Goal: Information Seeking & Learning: Learn about a topic

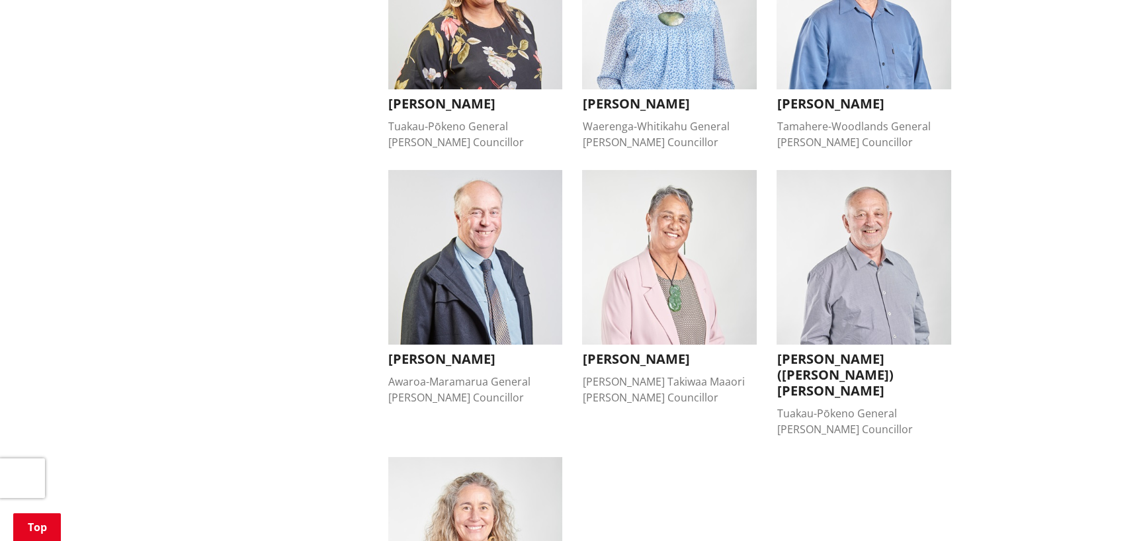
scroll to position [992, 0]
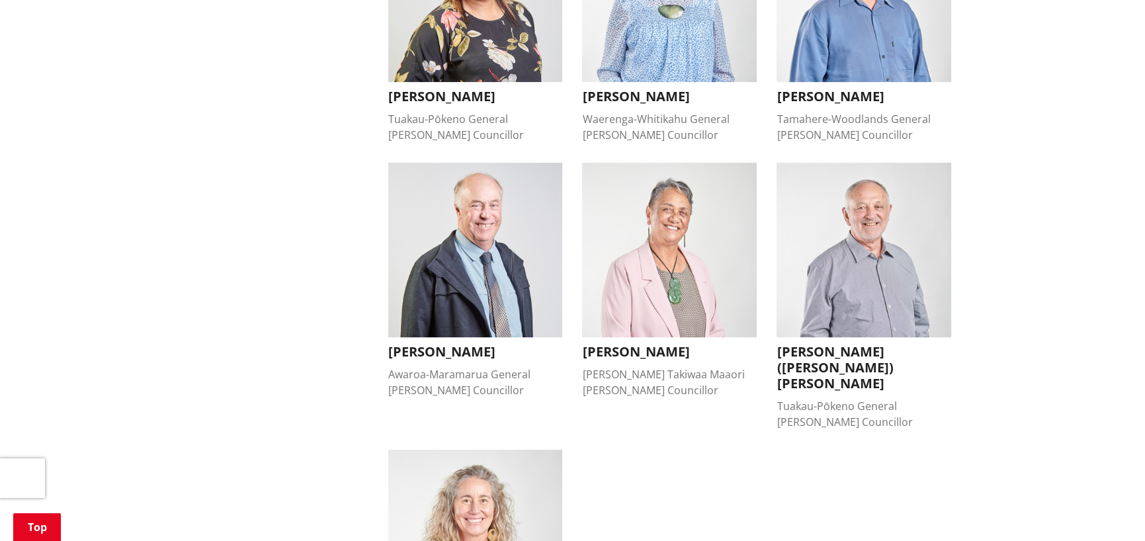
click at [629, 344] on h3 "[PERSON_NAME]" at bounding box center [669, 352] width 175 height 16
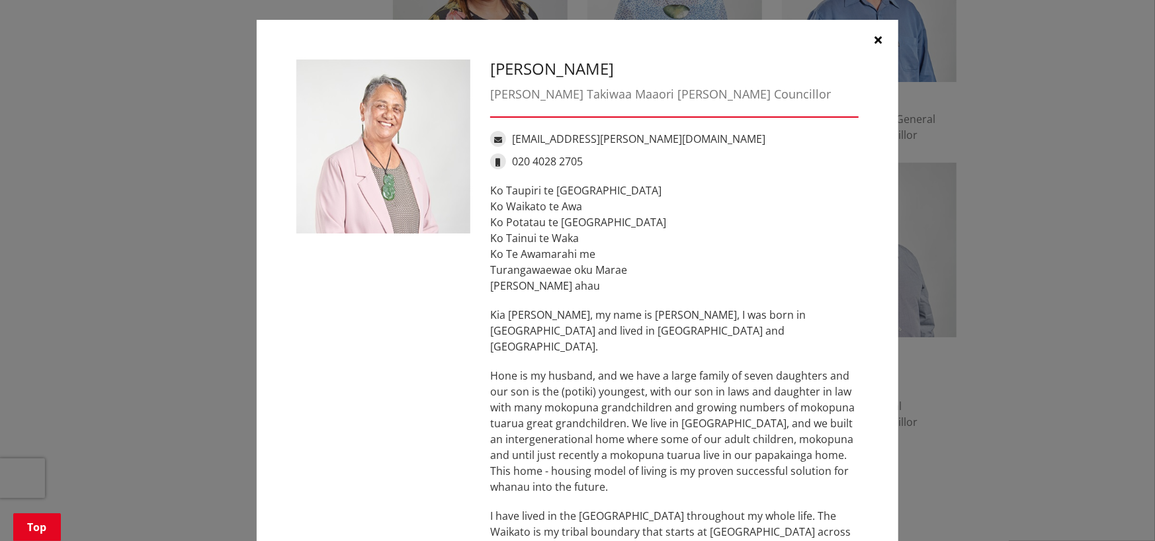
click at [869, 39] on button "button" at bounding box center [879, 40] width 40 height 40
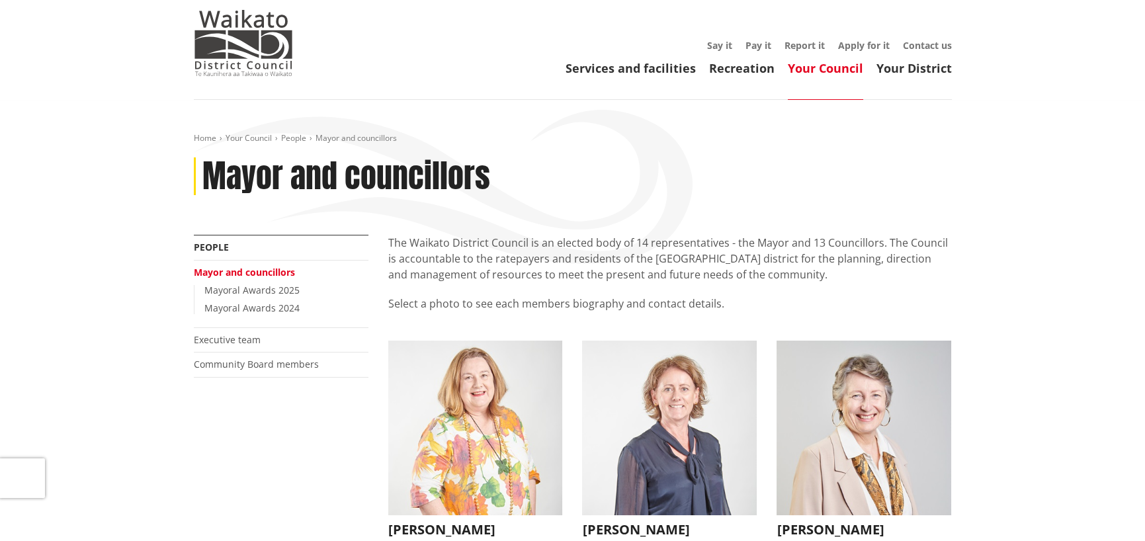
scroll to position [0, 0]
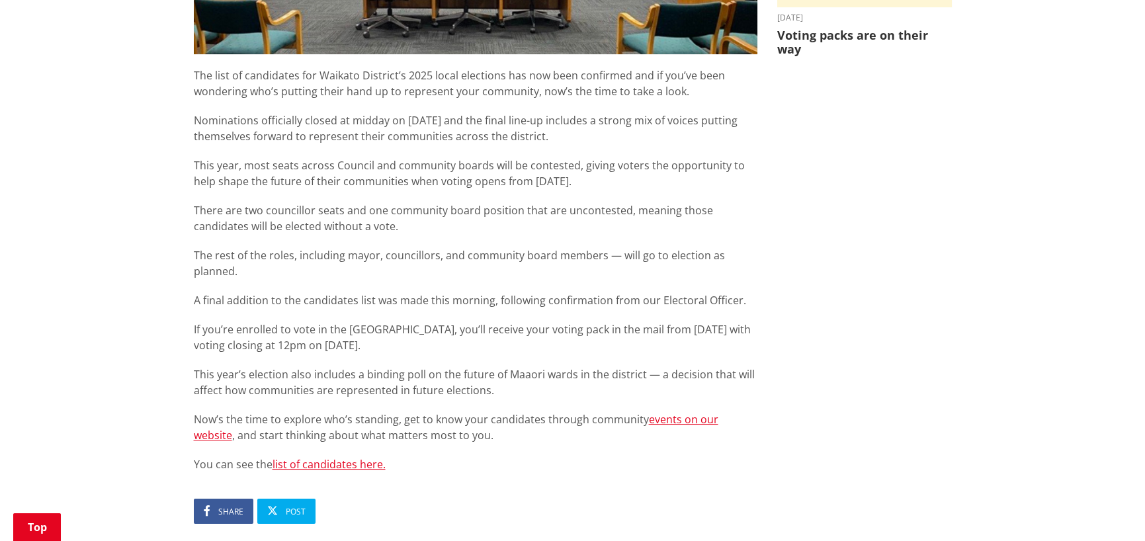
scroll to position [860, 0]
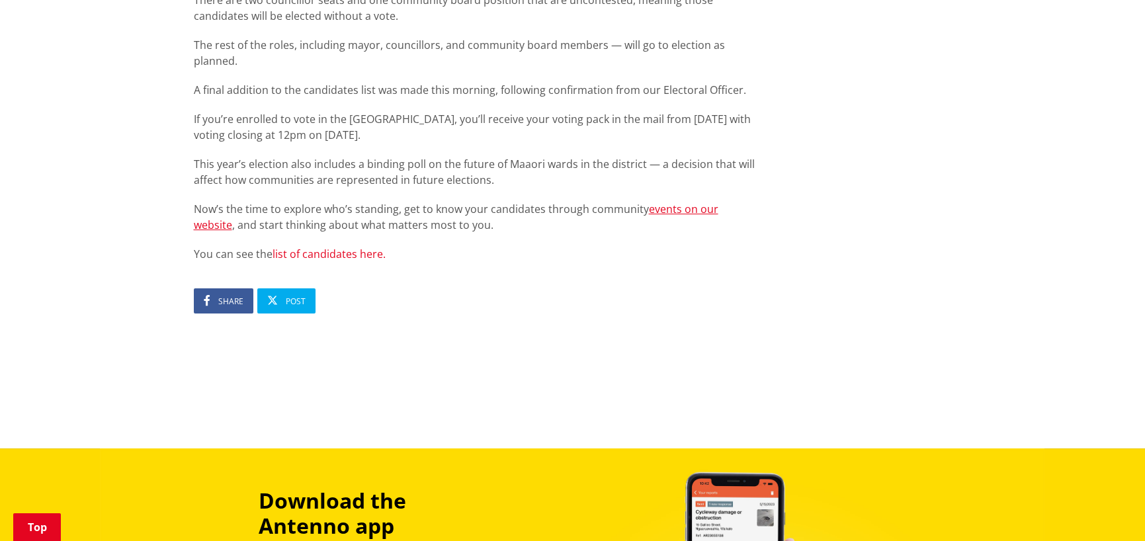
click at [344, 247] on link "list of candidates here." at bounding box center [329, 254] width 113 height 15
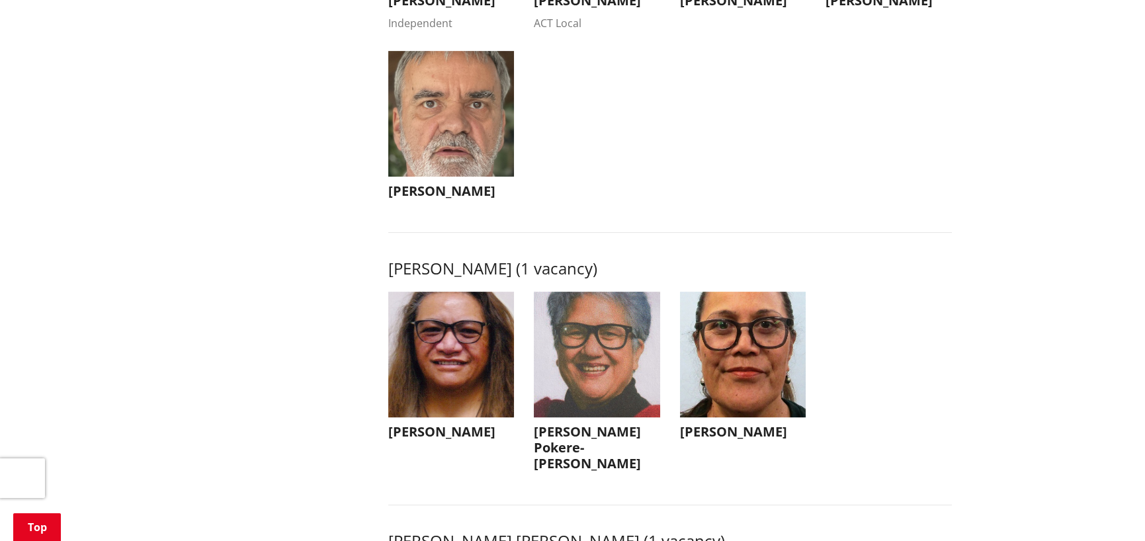
scroll to position [1588, 0]
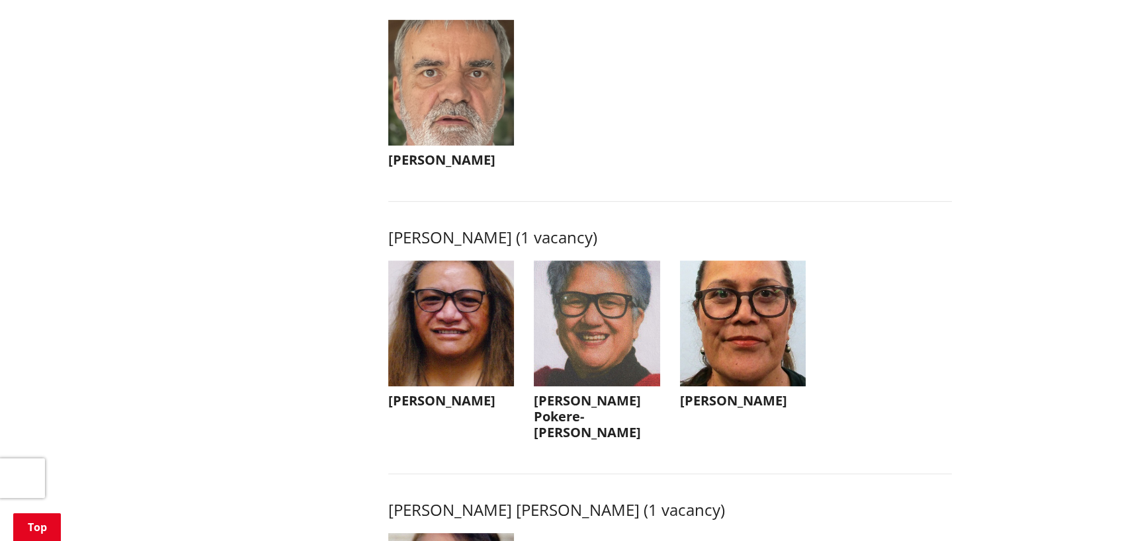
drag, startPoint x: 389, startPoint y: 255, endPoint x: 619, endPoint y: 254, distance: 229.6
click at [619, 247] on h3 "[PERSON_NAME] (1 vacancy)" at bounding box center [670, 237] width 564 height 19
copy h3 "[PERSON_NAME] ("
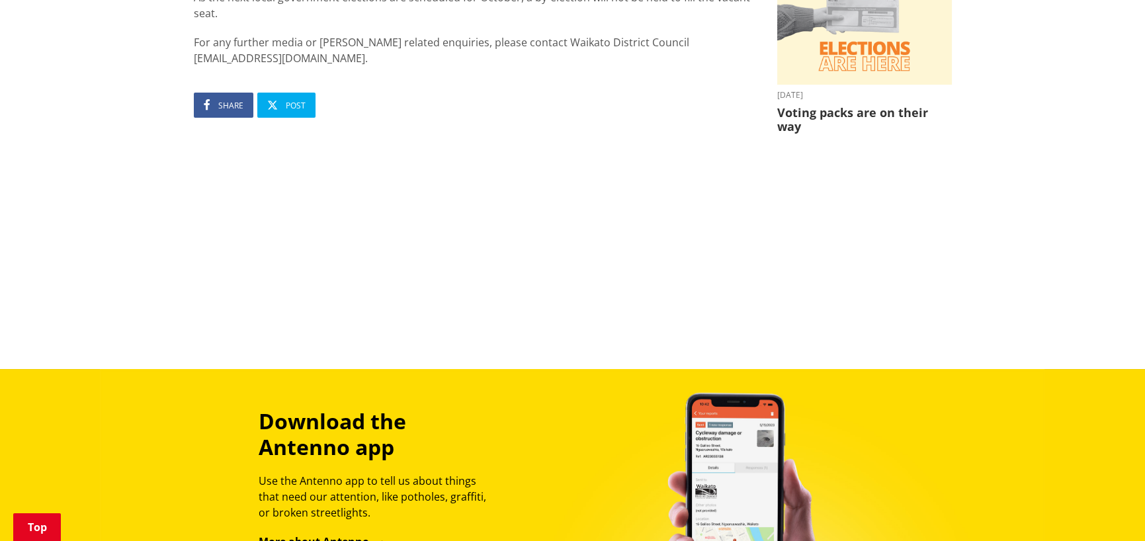
scroll to position [595, 0]
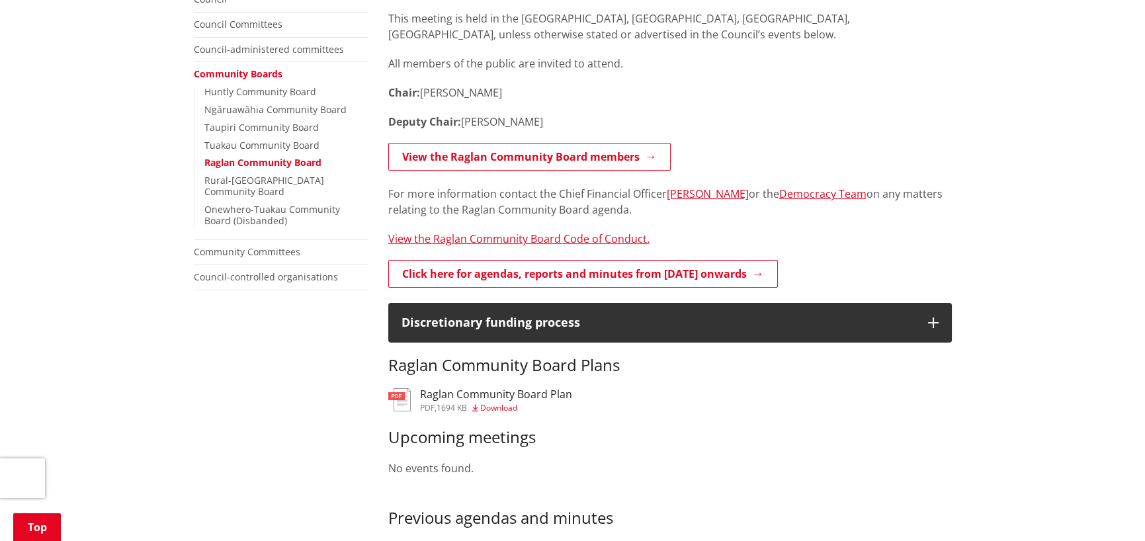
scroll to position [198, 0]
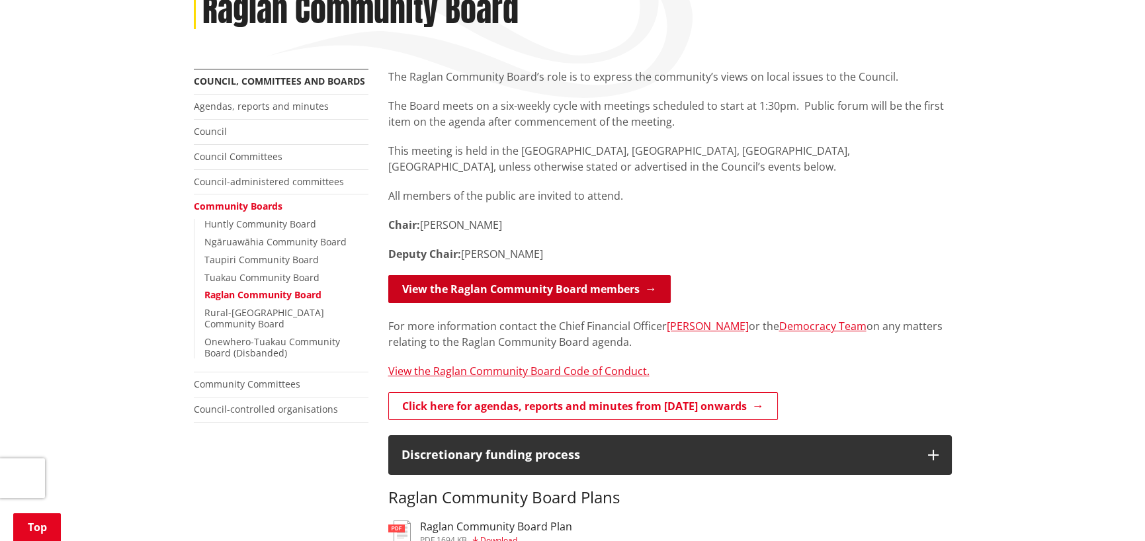
click at [499, 286] on link "View the Raglan Community Board members" at bounding box center [529, 289] width 283 height 28
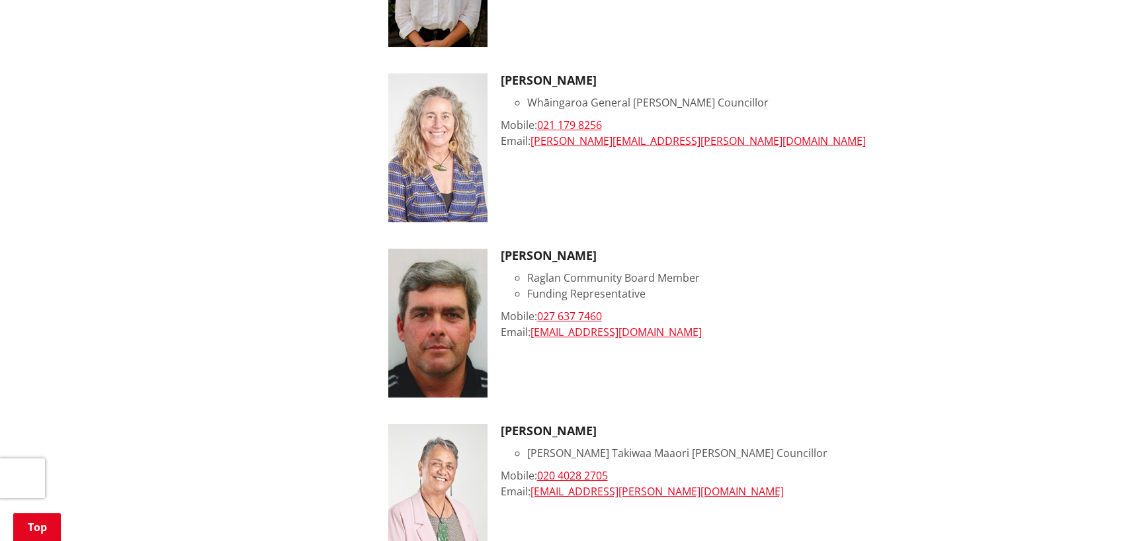
scroll to position [860, 0]
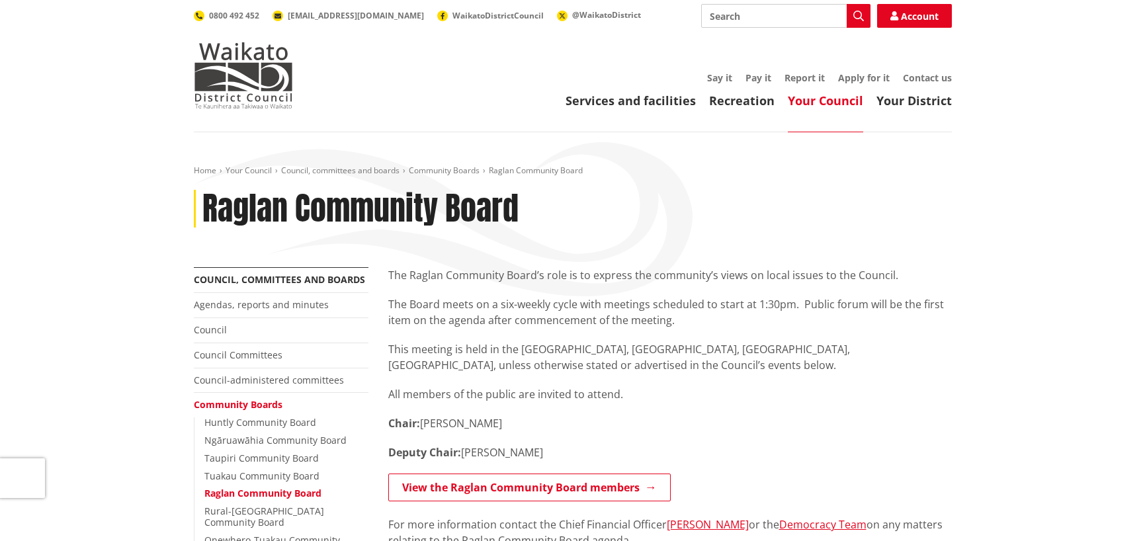
scroll to position [198, 0]
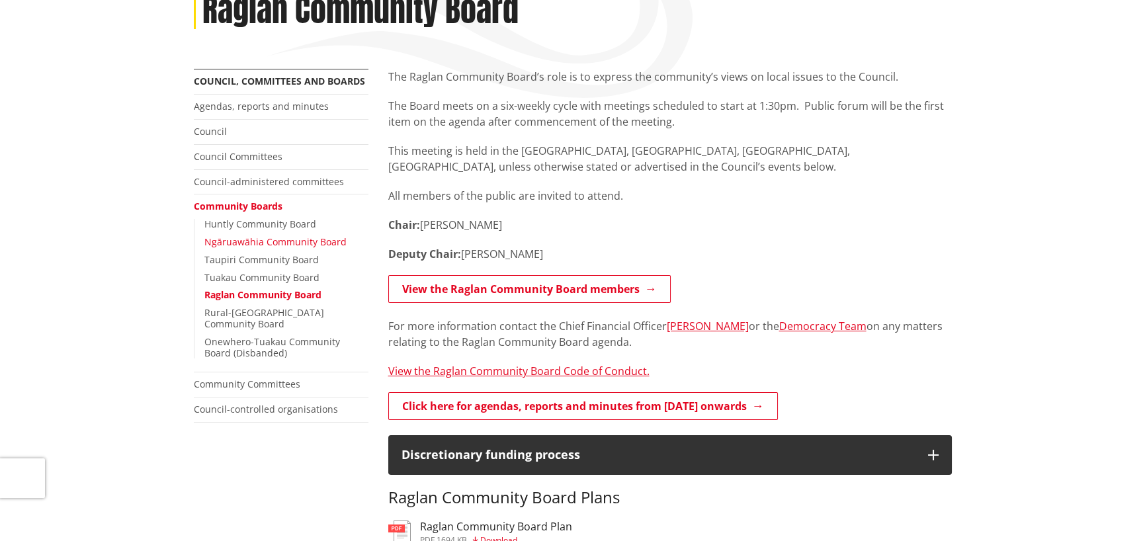
click at [270, 244] on link "Ngāruawāhia Community Board" at bounding box center [275, 242] width 142 height 13
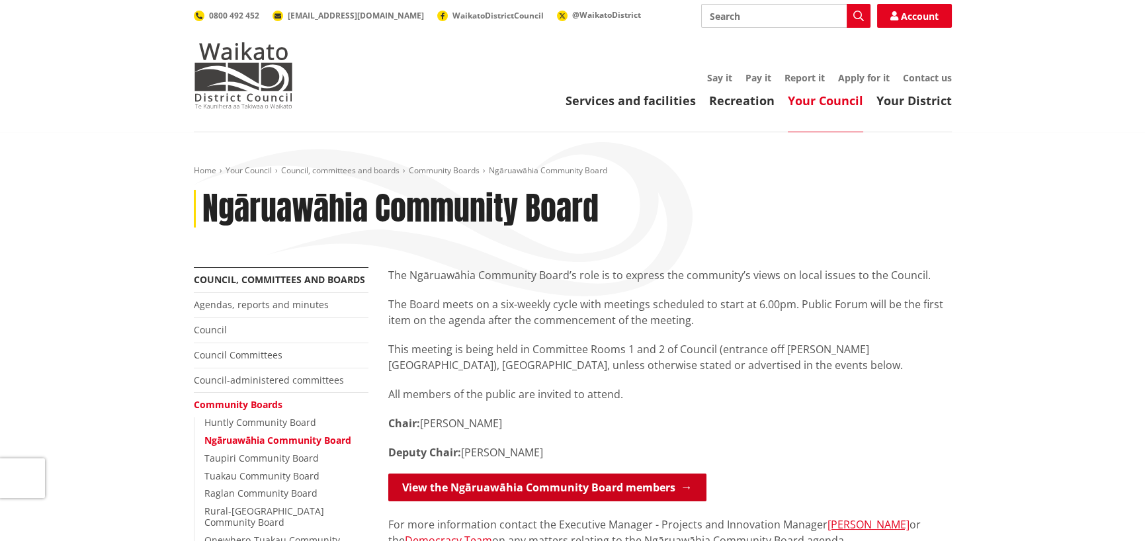
click at [478, 490] on link "View the Ngāruawāhia Community Board members" at bounding box center [547, 488] width 318 height 28
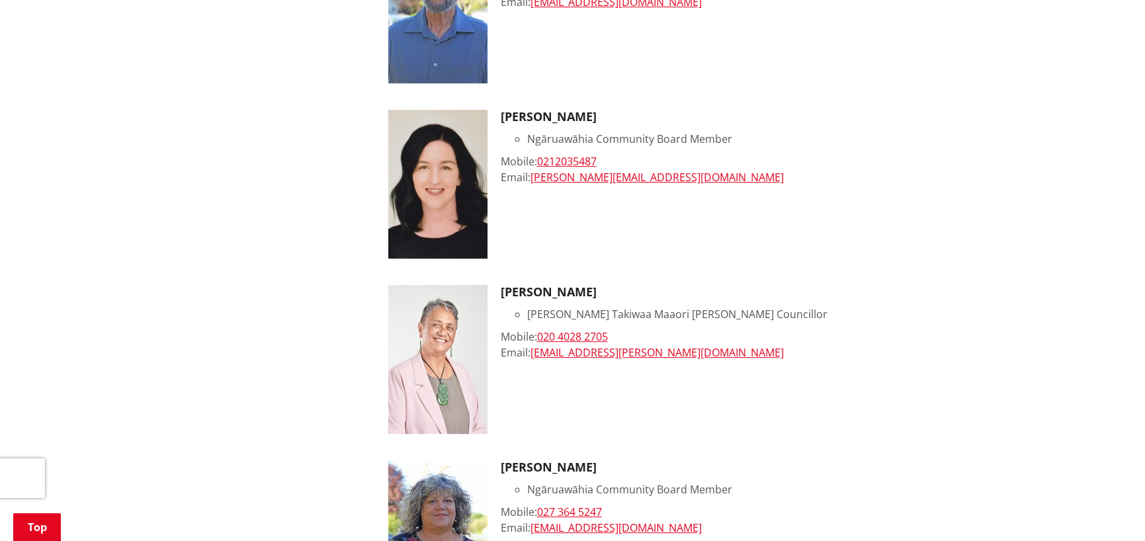
scroll to position [992, 0]
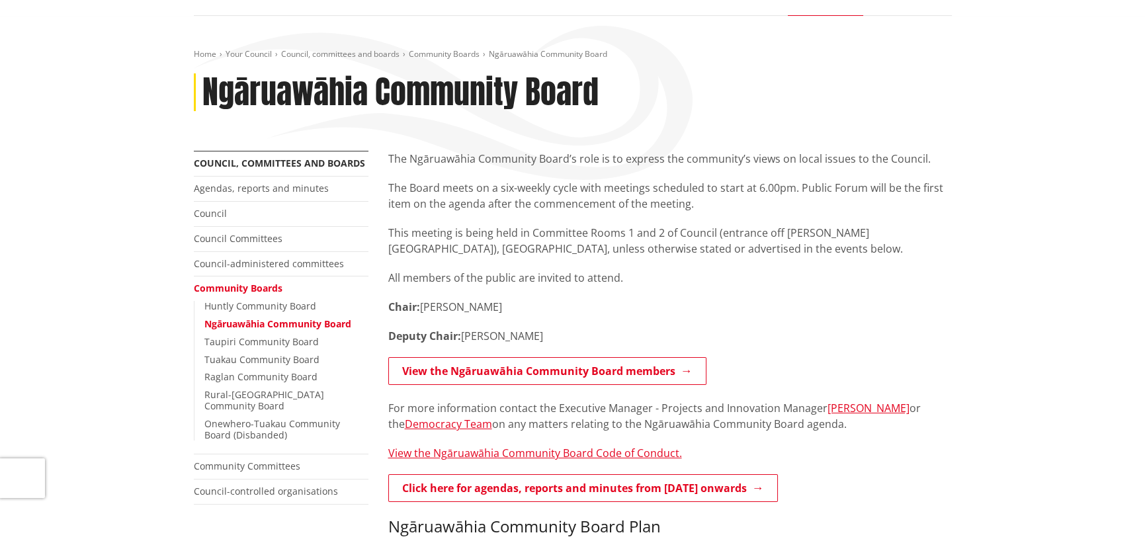
scroll to position [132, 0]
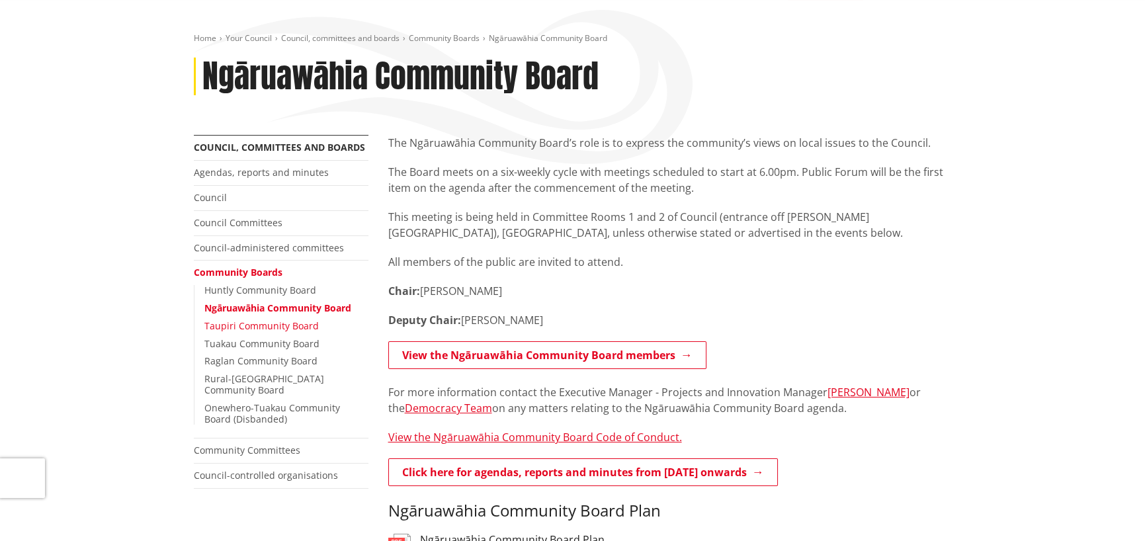
click at [264, 328] on link "Taupiri Community Board" at bounding box center [261, 326] width 114 height 13
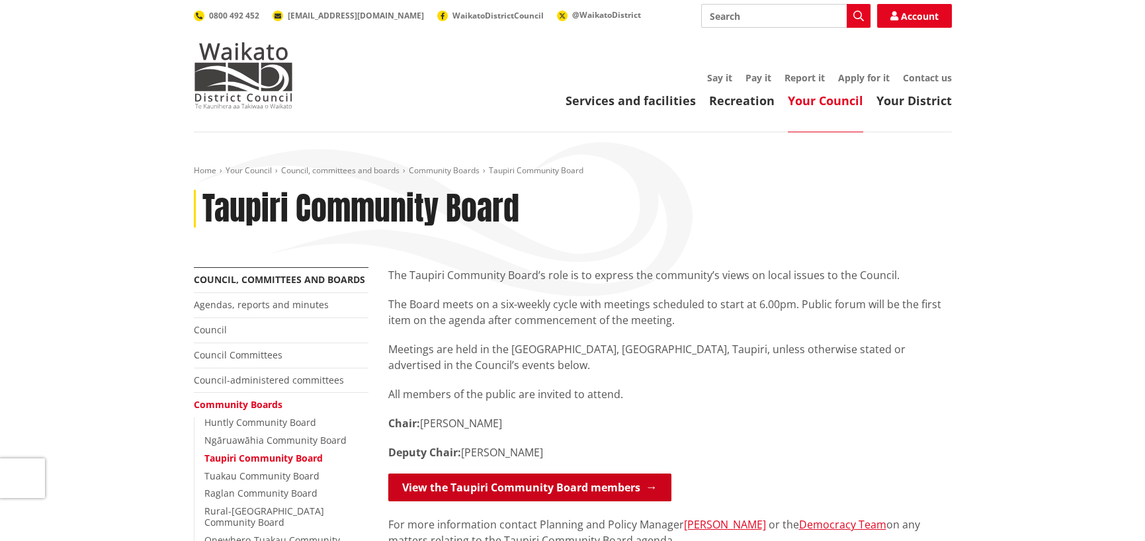
click at [465, 480] on link "View the Taupiri Community Board members" at bounding box center [529, 488] width 283 height 28
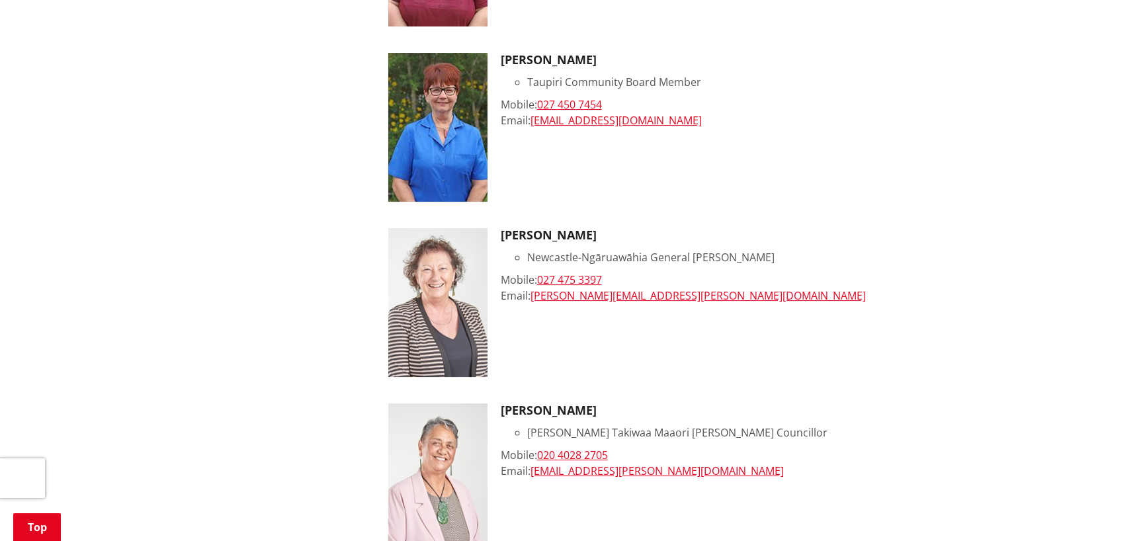
scroll to position [662, 0]
